Goal: Information Seeking & Learning: Learn about a topic

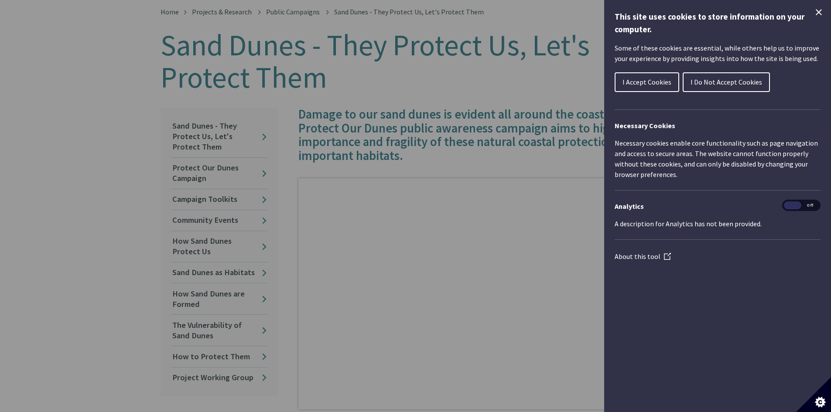
scroll to position [174, 0]
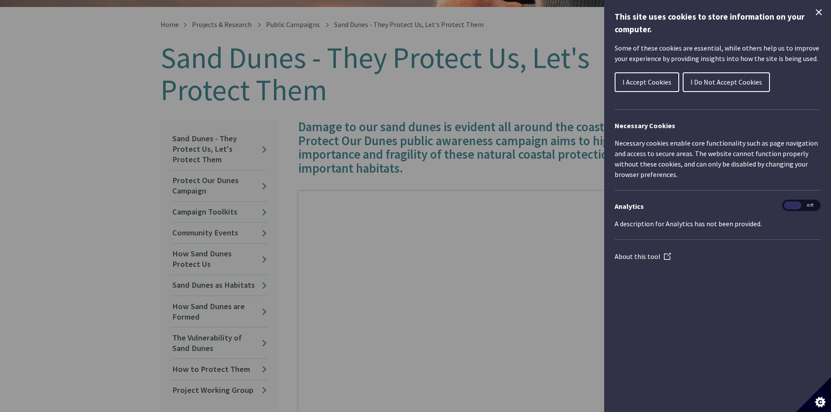
click at [641, 84] on span "I Accept Cookies" at bounding box center [646, 82] width 49 height 9
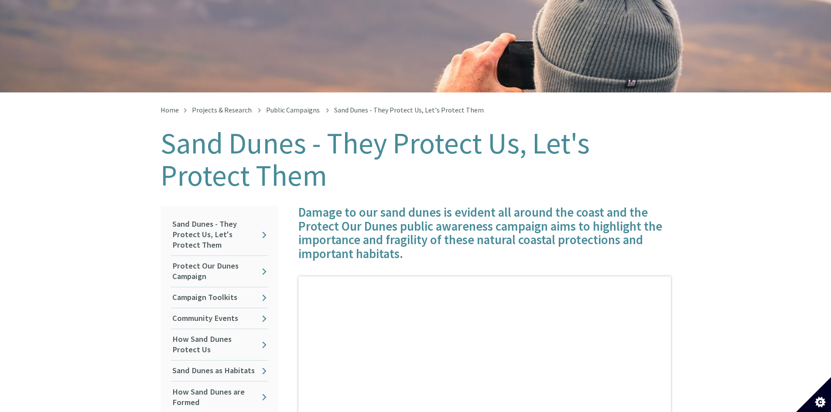
scroll to position [87, 0]
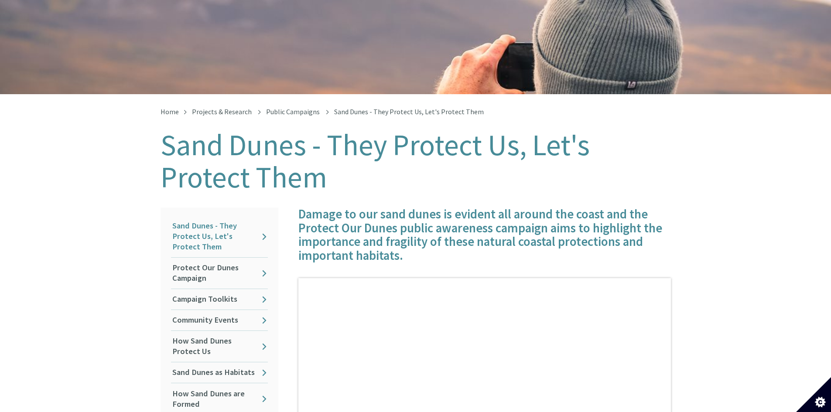
click at [211, 223] on link "Sand Dunes - They Protect Us, Let's Protect Them" at bounding box center [219, 236] width 97 height 41
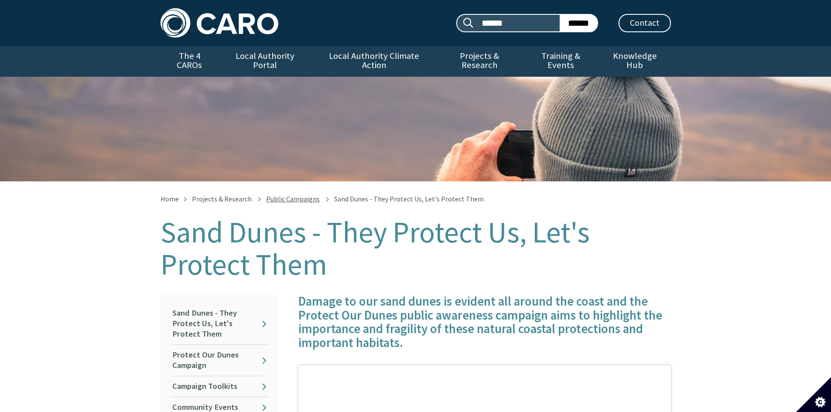
click at [292, 194] on link "Public Campaigns" at bounding box center [293, 198] width 54 height 9
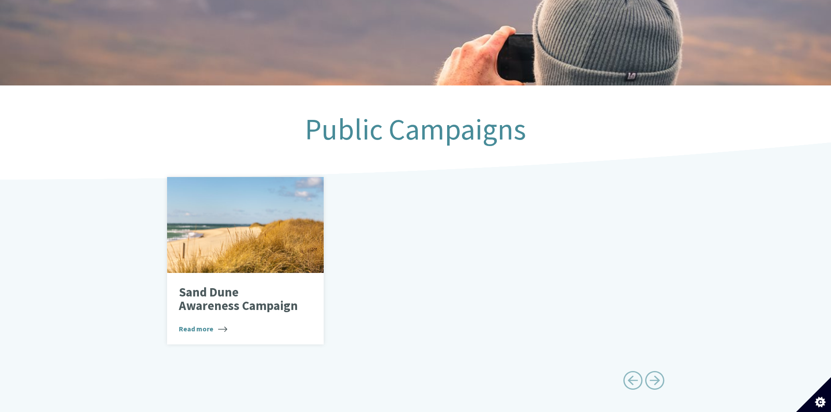
scroll to position [131, 0]
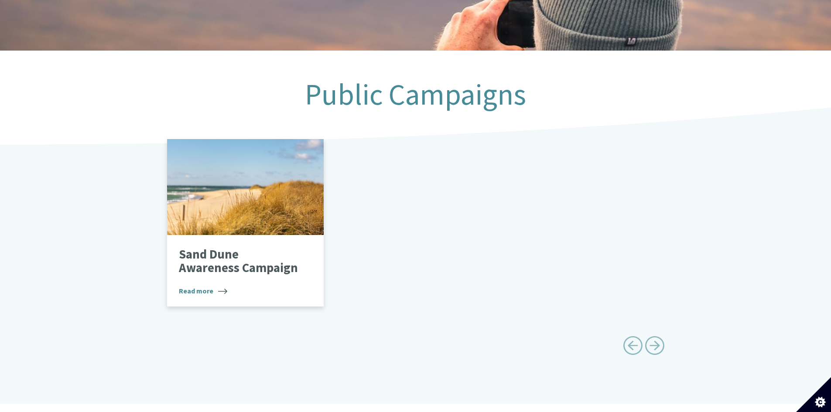
click at [197, 286] on span "Read more" at bounding box center [203, 291] width 48 height 10
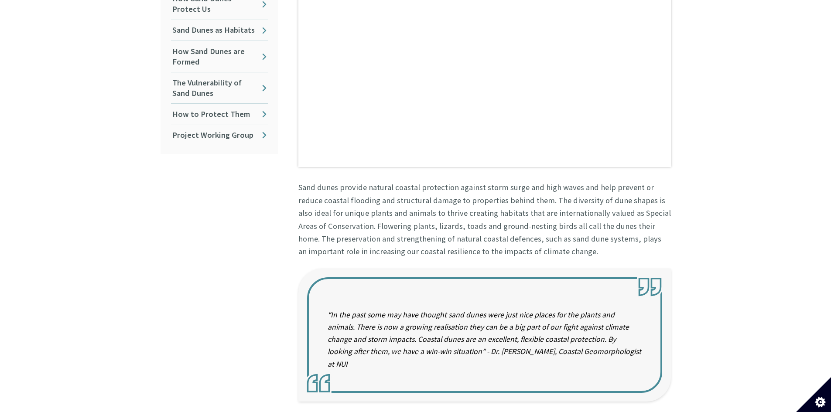
scroll to position [168, 0]
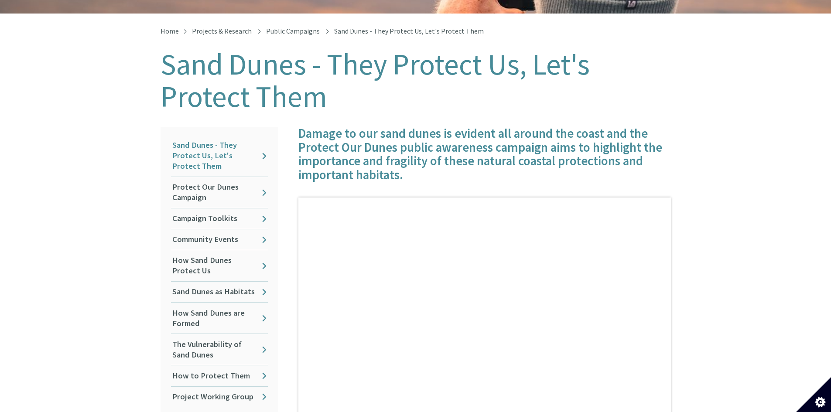
click at [210, 147] on link "Sand Dunes - They Protect Us, Let's Protect Them" at bounding box center [219, 155] width 97 height 41
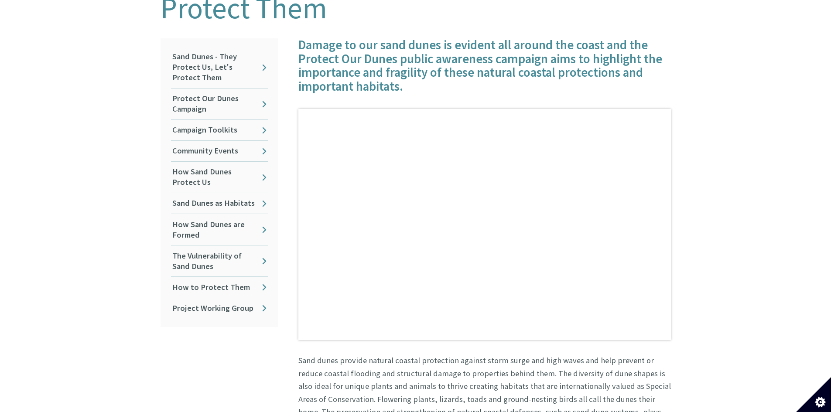
scroll to position [262, 0]
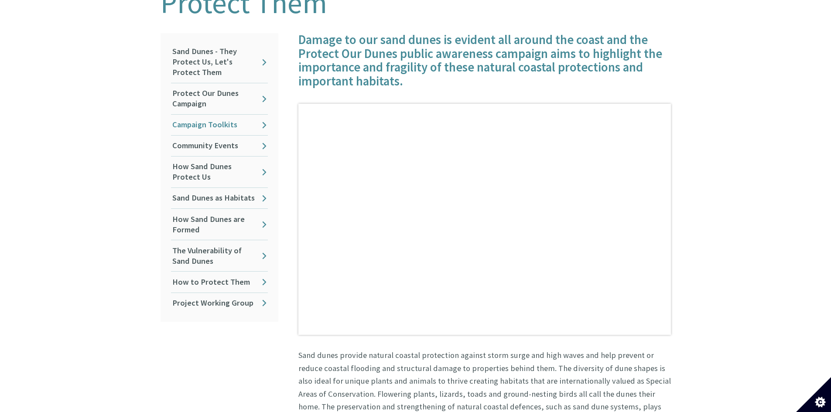
click at [208, 115] on link "Campaign Toolkits" at bounding box center [219, 125] width 97 height 20
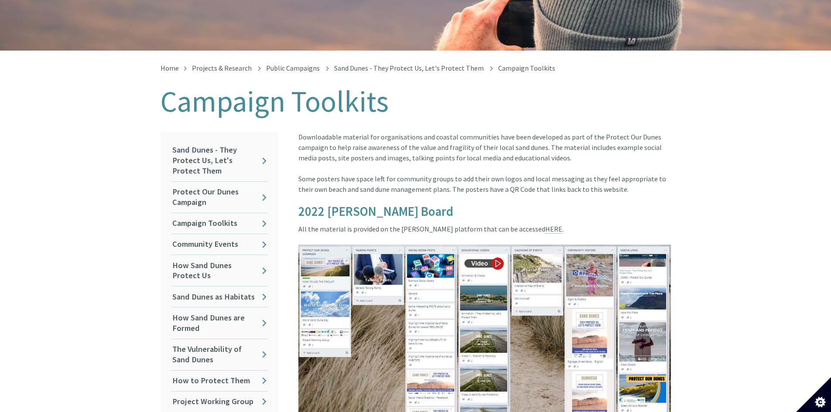
scroll to position [174, 0]
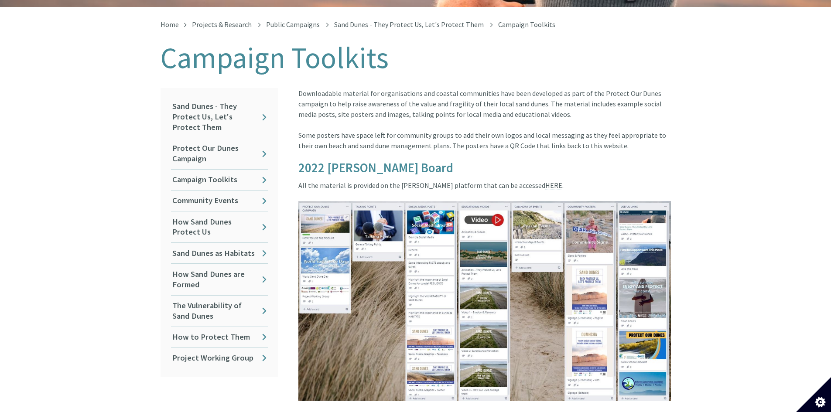
click at [327, 209] on img at bounding box center [484, 301] width 372 height 200
